Goal: Information Seeking & Learning: Learn about a topic

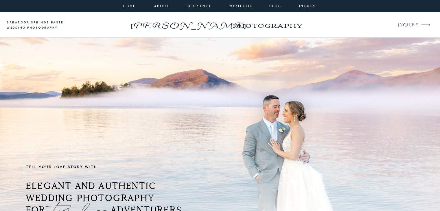
click at [277, 9] on div at bounding box center [220, 6] width 440 height 12
click at [276, 8] on nav "Blog" at bounding box center [275, 5] width 21 height 5
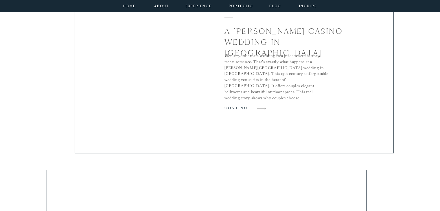
scroll to position [464, 0]
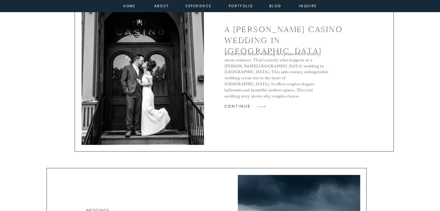
click at [251, 105] on div at bounding box center [234, 60] width 319 height 183
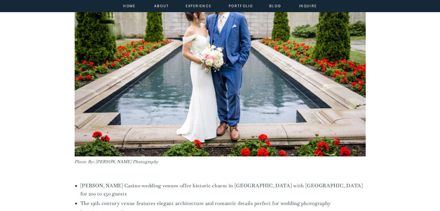
scroll to position [208, 0]
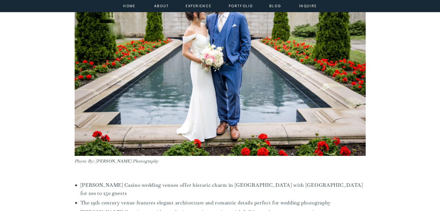
drag, startPoint x: 149, startPoint y: 160, endPoint x: 75, endPoint y: 160, distance: 74.4
click at [75, 160] on figcaption "Photo By: Caitlin Miller Photography" at bounding box center [220, 161] width 291 height 7
copy em "Photo By: Caitlin Miller Photography"
